Goal: Task Accomplishment & Management: Complete application form

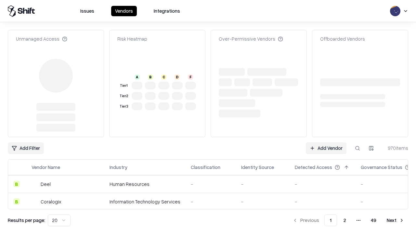
click at [326, 142] on link "Add Vendor" at bounding box center [326, 148] width 41 height 12
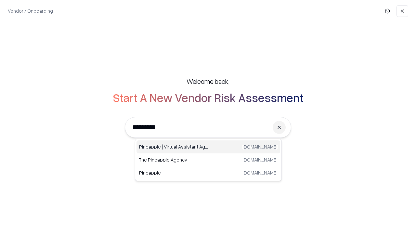
click at [208, 147] on div "Pineapple | Virtual Assistant Agency [DOMAIN_NAME]" at bounding box center [209, 146] width 144 height 13
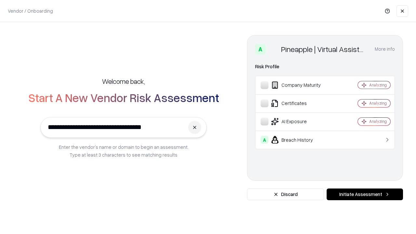
type input "**********"
click at [365, 194] on button "Initiate Assessment" at bounding box center [365, 195] width 76 height 12
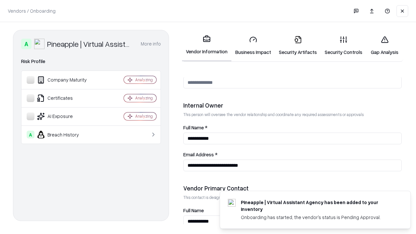
scroll to position [337, 0]
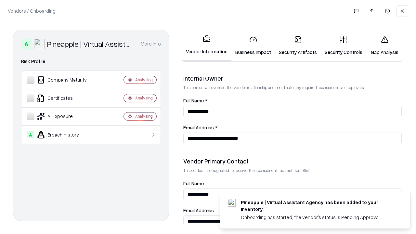
click at [298, 46] on link "Security Artifacts" at bounding box center [298, 46] width 46 height 30
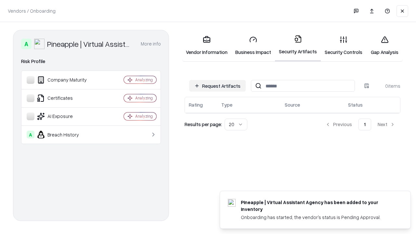
click at [217, 86] on button "Request Artifacts" at bounding box center [217, 86] width 57 height 12
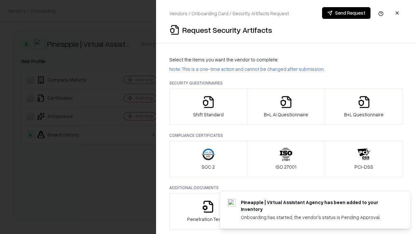
click at [364, 107] on icon "button" at bounding box center [364, 102] width 13 height 13
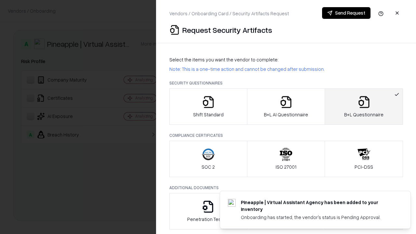
click at [286, 107] on icon "button" at bounding box center [286, 102] width 13 height 13
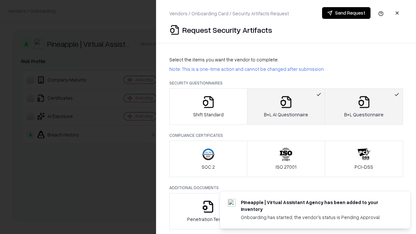
click at [346, 13] on button "Send Request" at bounding box center [346, 13] width 48 height 12
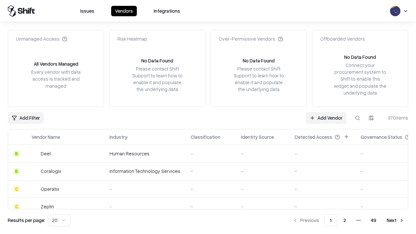
click at [358, 118] on button at bounding box center [358, 118] width 12 height 12
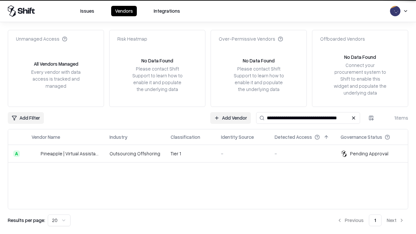
type input "**********"
click at [212, 153] on td "Tier 1" at bounding box center [190, 154] width 50 height 18
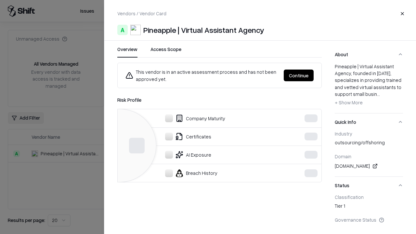
click at [299, 75] on button "Continue" at bounding box center [299, 76] width 30 height 12
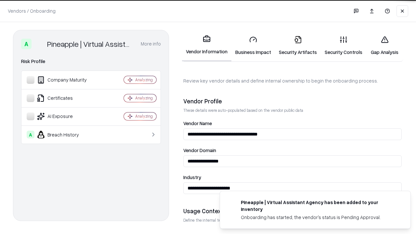
click at [298, 46] on link "Security Artifacts" at bounding box center [298, 46] width 46 height 30
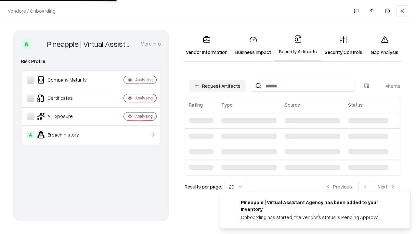
click at [385, 46] on link "Gap Analysis" at bounding box center [384, 46] width 37 height 30
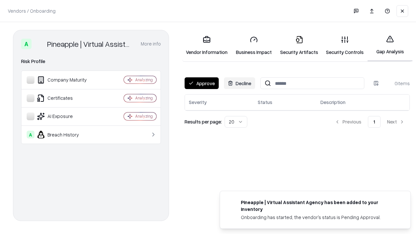
click at [202, 83] on button "Approve" at bounding box center [202, 83] width 34 height 12
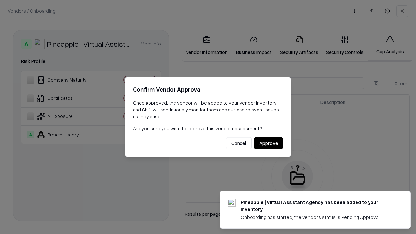
click at [268, 143] on button "Approve" at bounding box center [268, 143] width 29 height 12
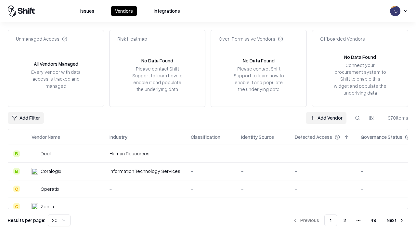
type input "**********"
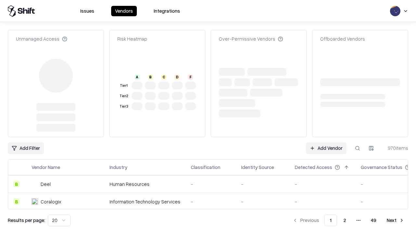
click at [326, 142] on link "Add Vendor" at bounding box center [326, 148] width 41 height 12
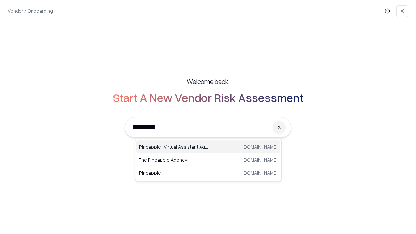
click at [208, 147] on div "Pineapple | Virtual Assistant Agency [DOMAIN_NAME]" at bounding box center [209, 146] width 144 height 13
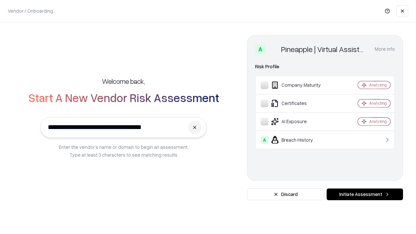
type input "**********"
click at [365, 194] on button "Initiate Assessment" at bounding box center [365, 195] width 76 height 12
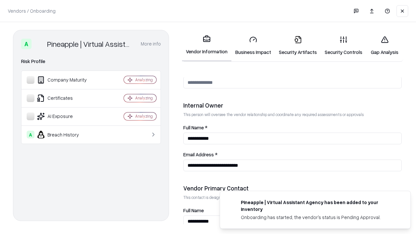
scroll to position [337, 0]
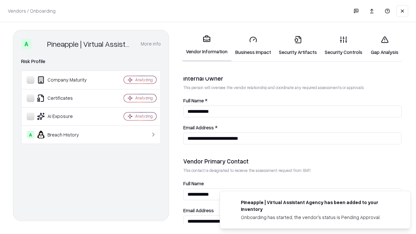
click at [385, 46] on link "Gap Analysis" at bounding box center [384, 46] width 37 height 30
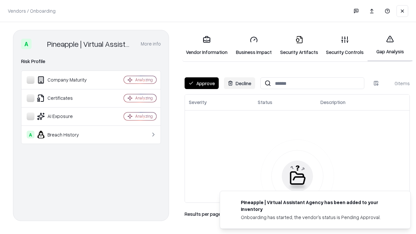
click at [202, 83] on button "Approve" at bounding box center [202, 83] width 34 height 12
